Goal: Contribute content: Add original content to the website for others to see

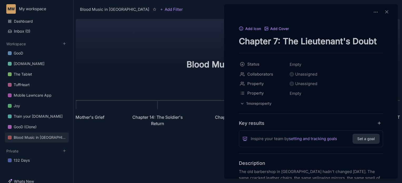
click at [63, 42] on div at bounding box center [201, 91] width 402 height 183
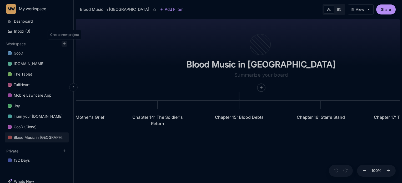
click at [64, 42] on icon at bounding box center [64, 44] width 4 height 4
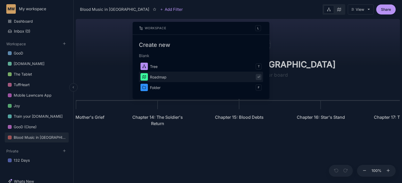
click at [147, 76] on div at bounding box center [143, 76] width 7 height 7
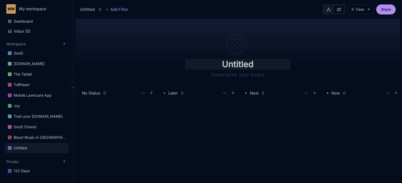
click at [231, 64] on input "Untitled" at bounding box center [237, 64] width 105 height 11
drag, startPoint x: 261, startPoint y: 63, endPoint x: 207, endPoint y: 55, distance: 54.7
click at [207, 55] on div "Untitled" at bounding box center [238, 49] width 122 height 64
type input "The Weight of Water"
click at [150, 93] on icon at bounding box center [151, 92] width 5 height 5
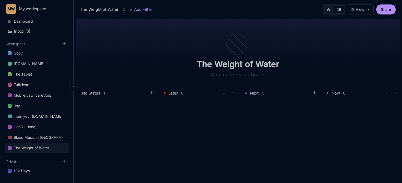
click at [105, 103] on div at bounding box center [117, 105] width 71 height 9
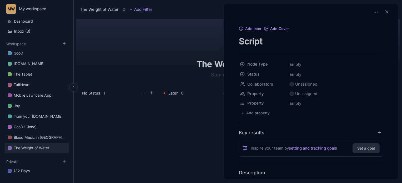
type textarea "Script"
click at [273, 27] on button "Add Cover" at bounding box center [276, 29] width 25 height 5
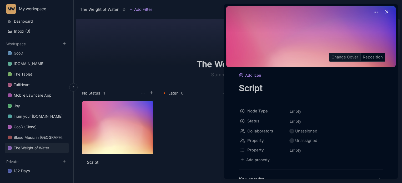
click at [343, 58] on div "Change Cover" at bounding box center [344, 57] width 31 height 8
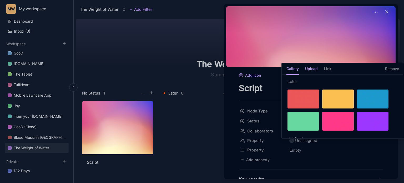
click at [314, 68] on h5 "Upload" at bounding box center [311, 70] width 13 height 9
